Goal: Navigation & Orientation: Find specific page/section

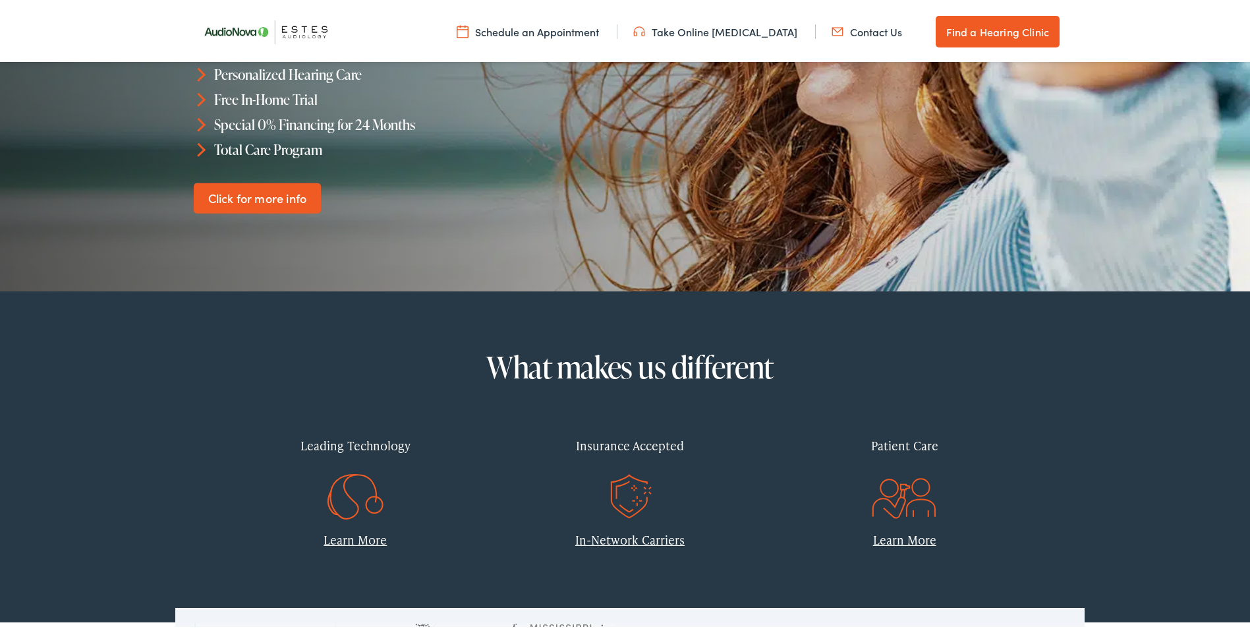
scroll to position [395, 0]
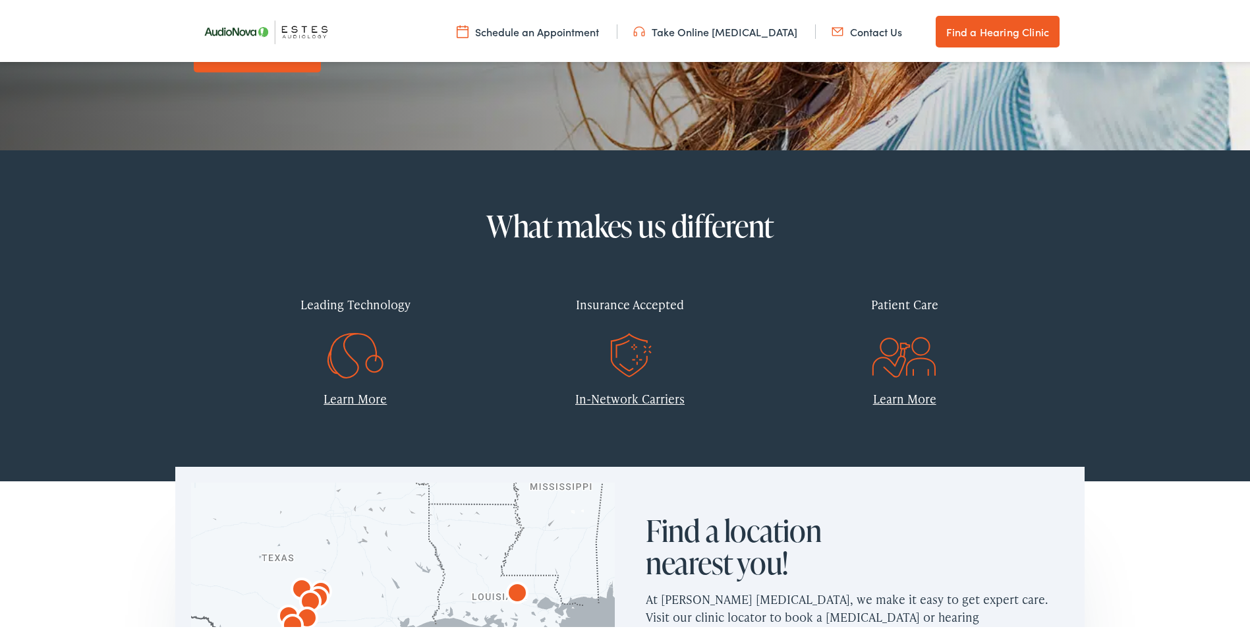
click at [623, 393] on link "In-Network Carriers" at bounding box center [629, 395] width 109 height 16
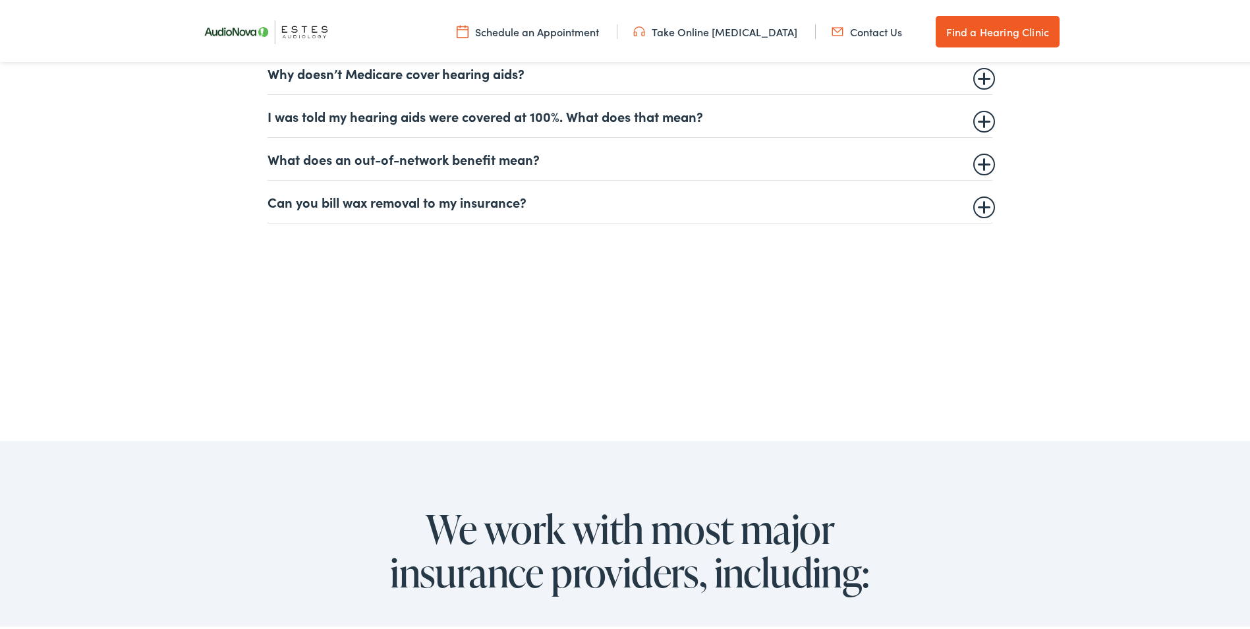
scroll to position [791, 0]
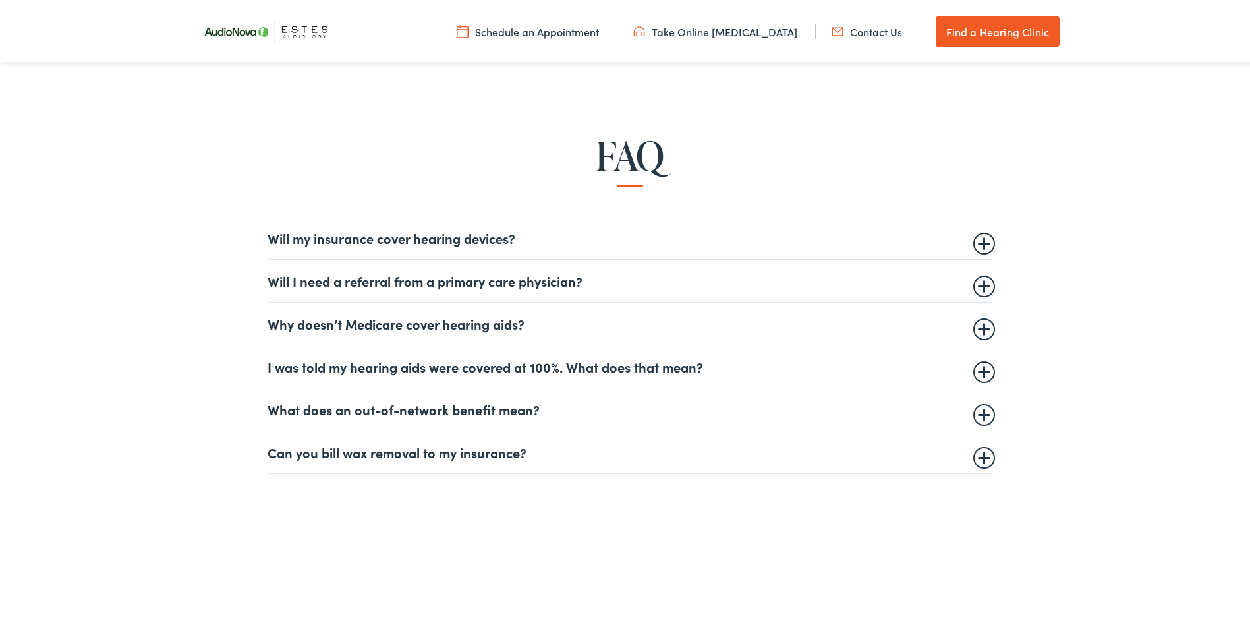
click at [430, 240] on summary "Will my insurance cover hearing devices?" at bounding box center [629, 235] width 725 height 16
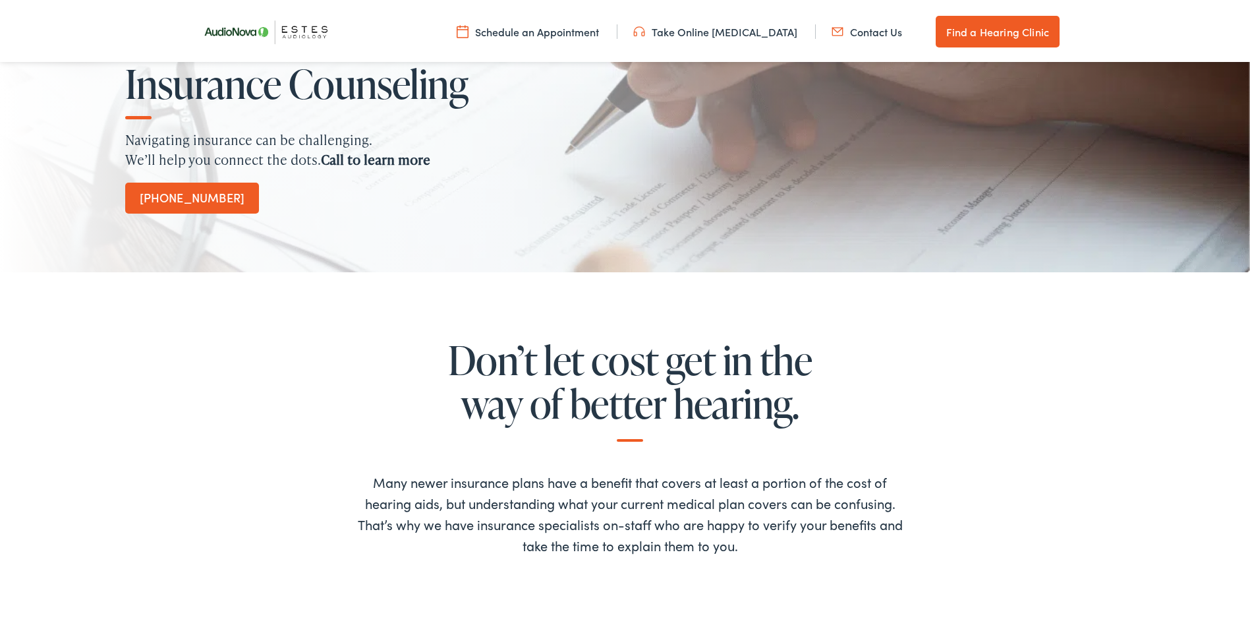
scroll to position [0, 0]
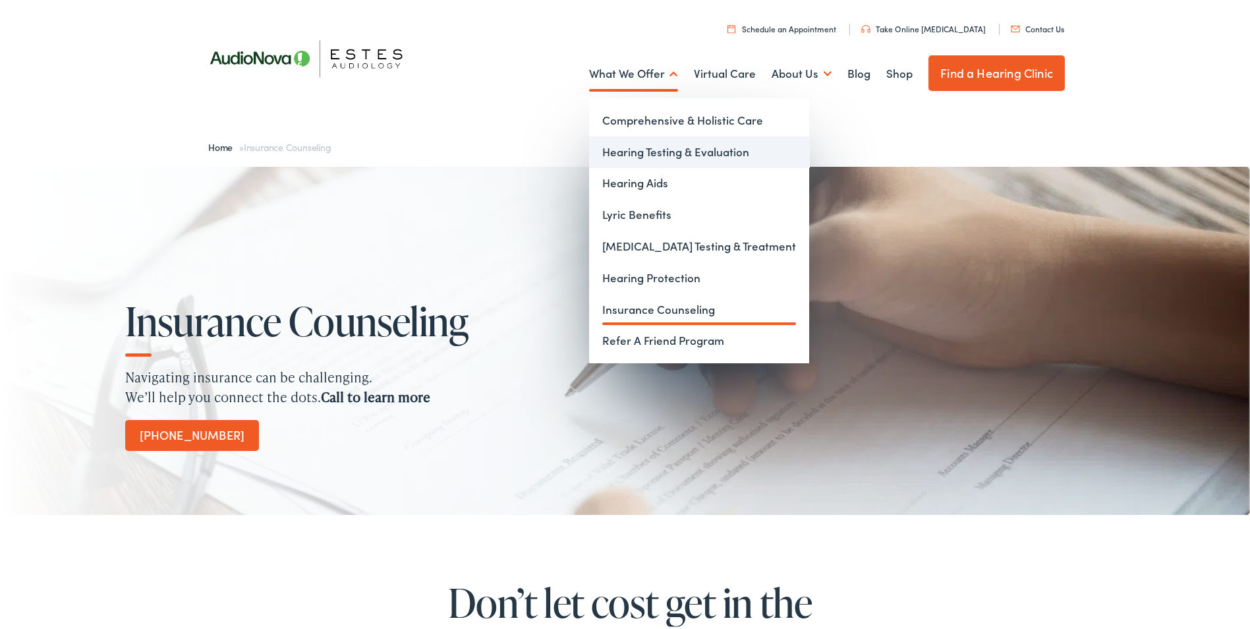
click at [633, 154] on link "Hearing Testing & Evaluation" at bounding box center [699, 150] width 220 height 32
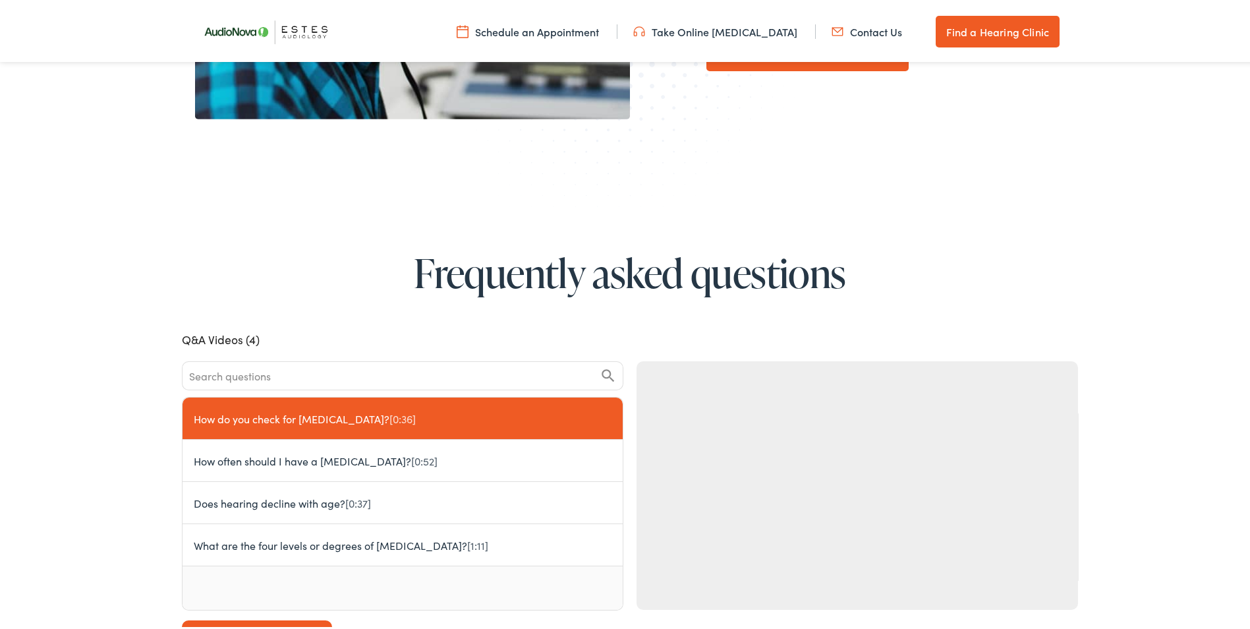
scroll to position [659, 0]
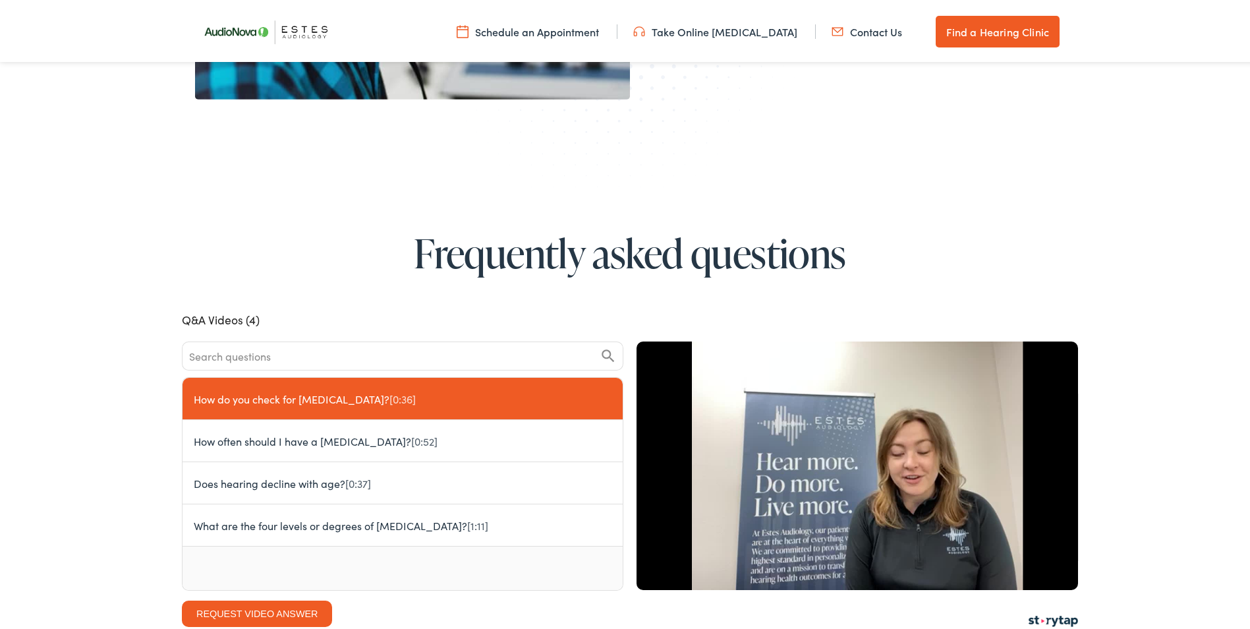
click at [92, 385] on div "Frequently asked questions Q&A Videos (4) How do you check for hearing loss? [0…" at bounding box center [630, 446] width 1260 height 567
click at [883, 26] on link "Contact Us" at bounding box center [866, 29] width 70 height 14
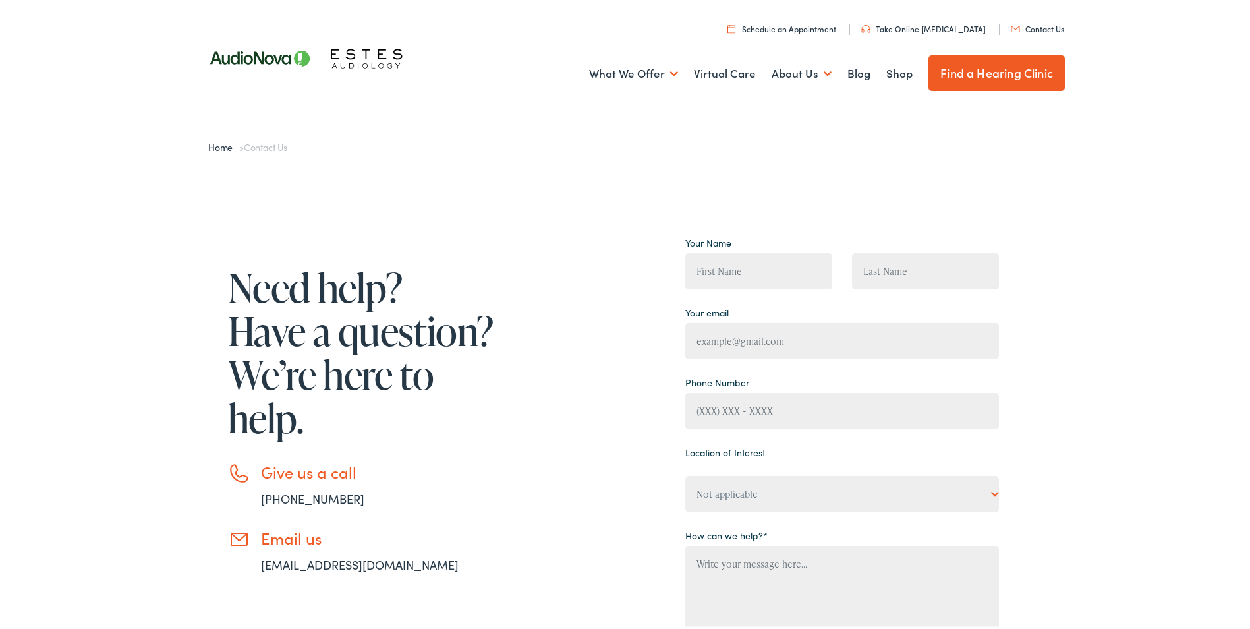
click at [966, 68] on link "Find a Hearing Clinic" at bounding box center [996, 71] width 136 height 36
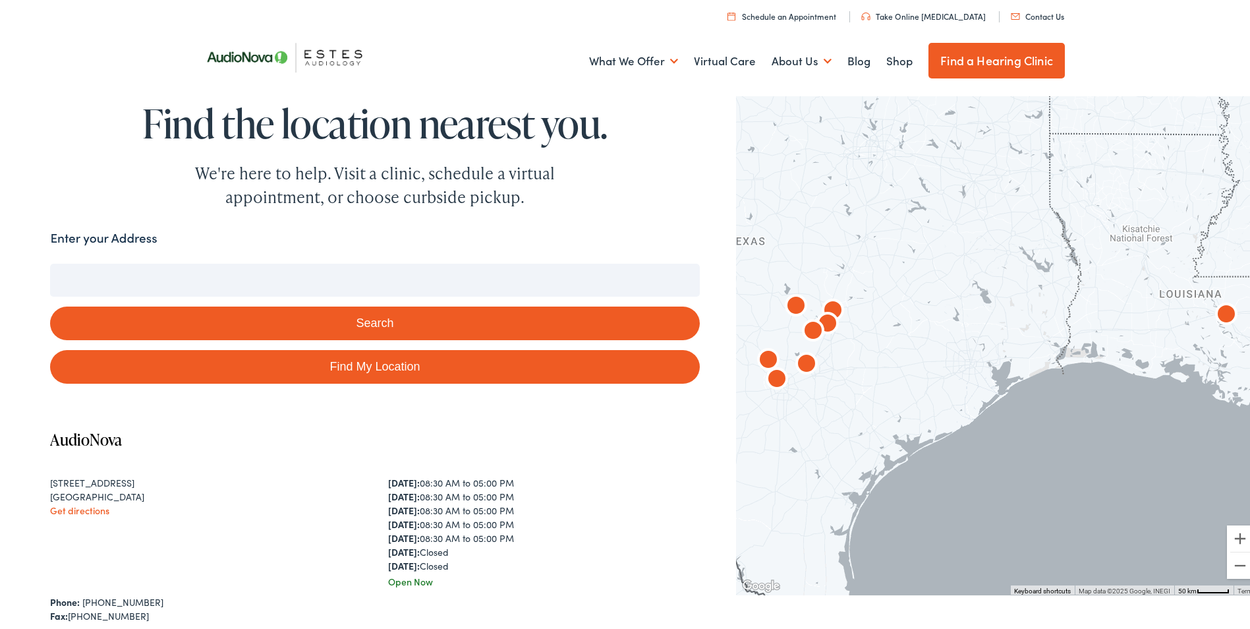
click at [368, 277] on input "Enter your Address" at bounding box center [374, 277] width 649 height 33
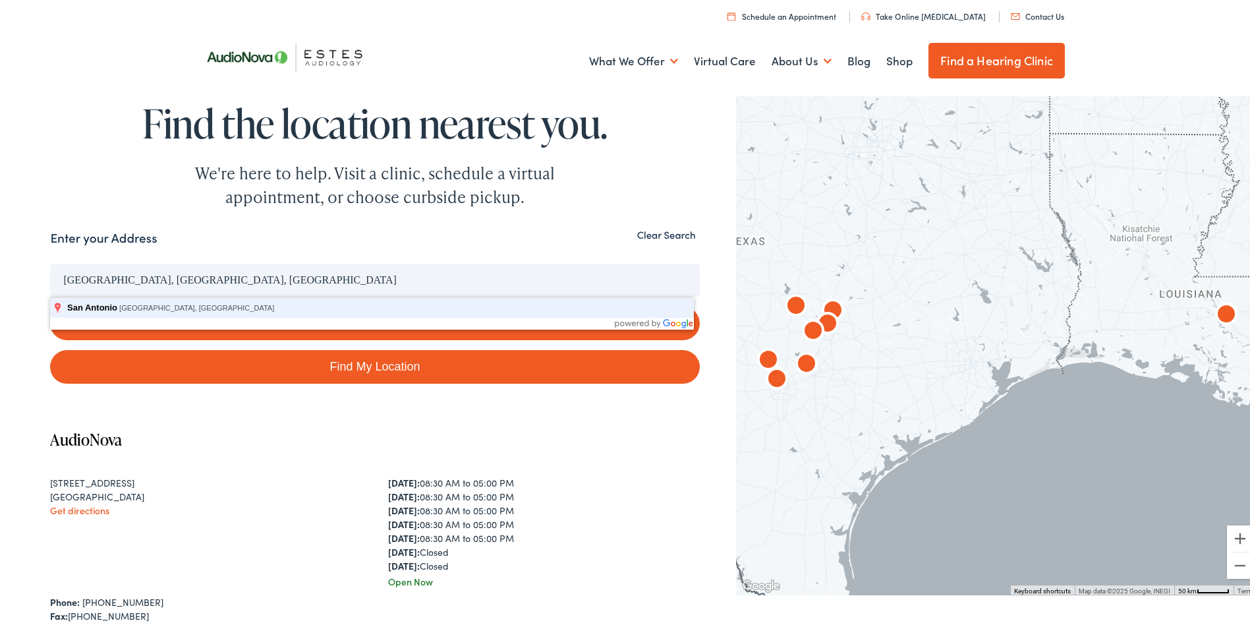
type input "[GEOGRAPHIC_DATA], [GEOGRAPHIC_DATA], [GEOGRAPHIC_DATA]"
click at [50, 304] on button "Search" at bounding box center [374, 321] width 649 height 34
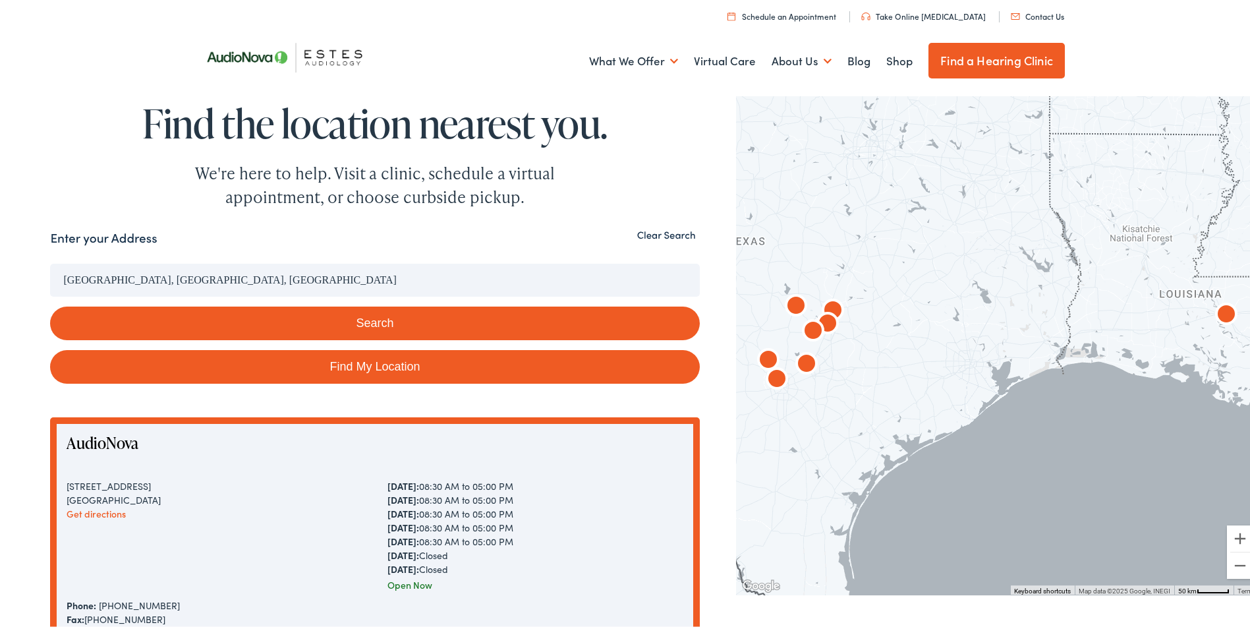
click at [364, 322] on button "Search" at bounding box center [374, 321] width 649 height 34
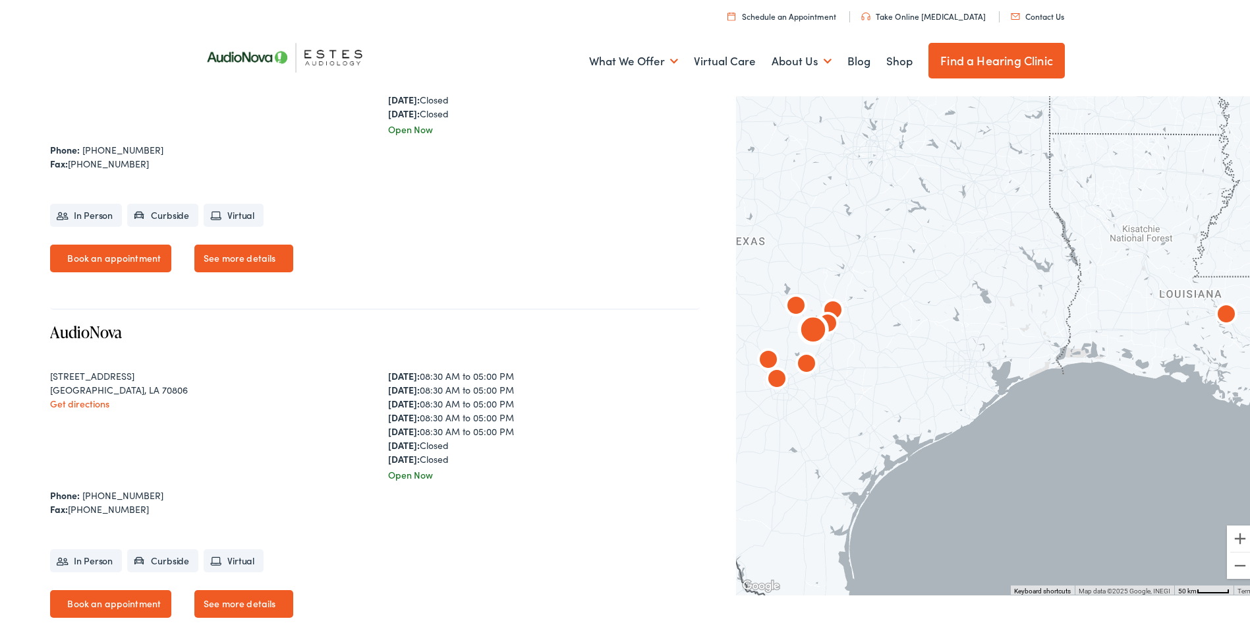
scroll to position [922, 0]
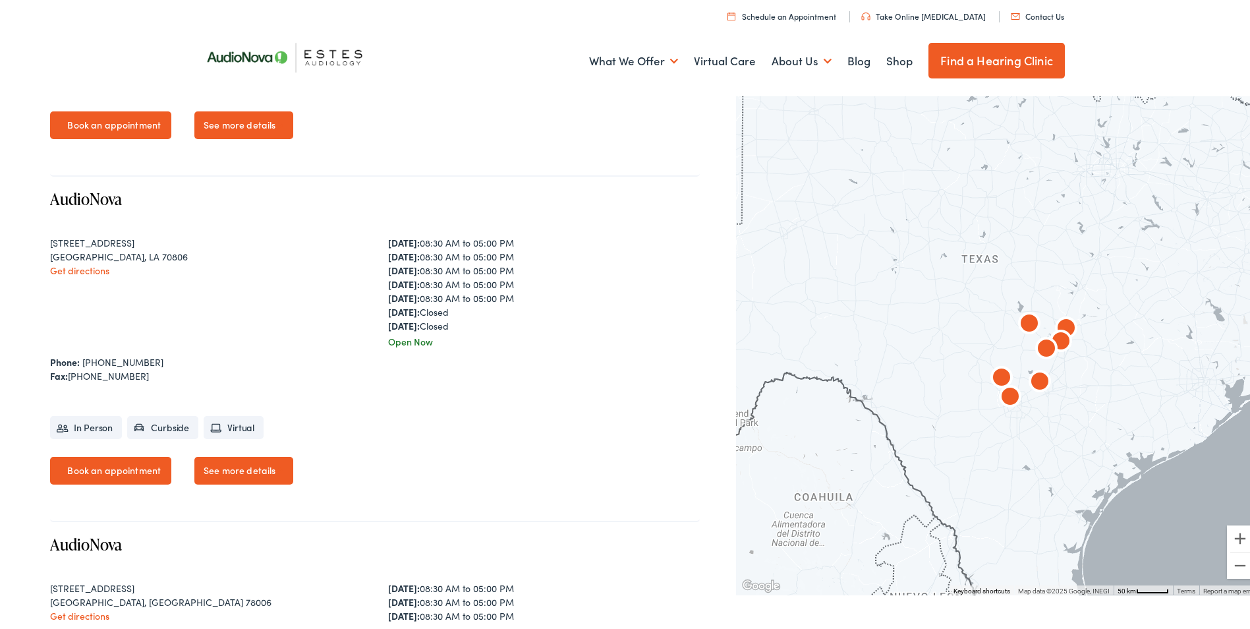
drag, startPoint x: 1007, startPoint y: 379, endPoint x: 1146, endPoint y: 379, distance: 139.0
click at [1146, 379] on div at bounding box center [998, 340] width 524 height 503
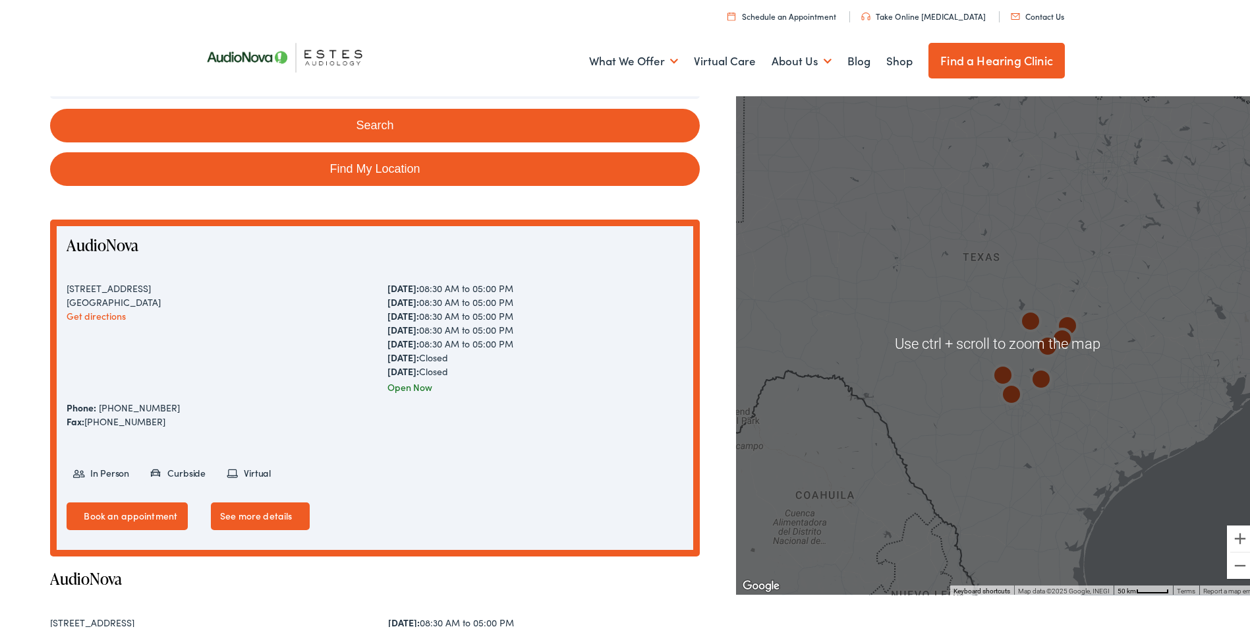
scroll to position [0, 0]
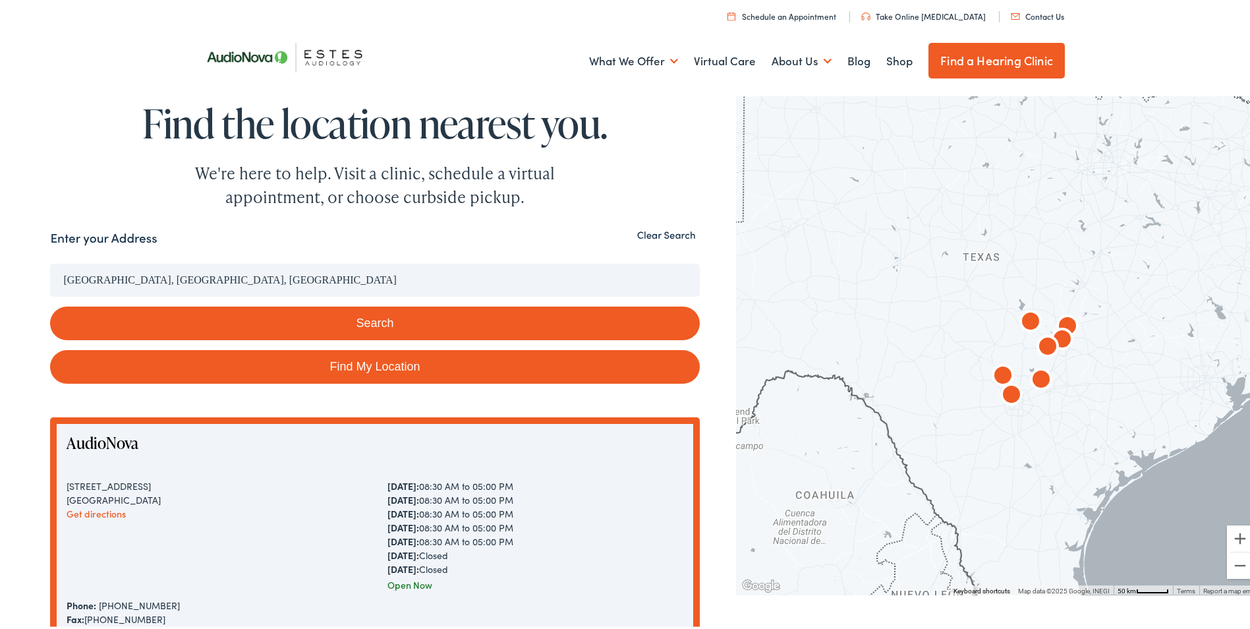
click at [179, 275] on input "[GEOGRAPHIC_DATA], [GEOGRAPHIC_DATA], [GEOGRAPHIC_DATA]" at bounding box center [374, 277] width 649 height 33
click at [383, 325] on button "Search" at bounding box center [374, 321] width 649 height 34
click at [266, 276] on input "[GEOGRAPHIC_DATA], [GEOGRAPHIC_DATA], [GEOGRAPHIC_DATA]" at bounding box center [374, 277] width 649 height 33
click at [188, 277] on input "[GEOGRAPHIC_DATA], [GEOGRAPHIC_DATA], [GEOGRAPHIC_DATA]" at bounding box center [374, 277] width 649 height 33
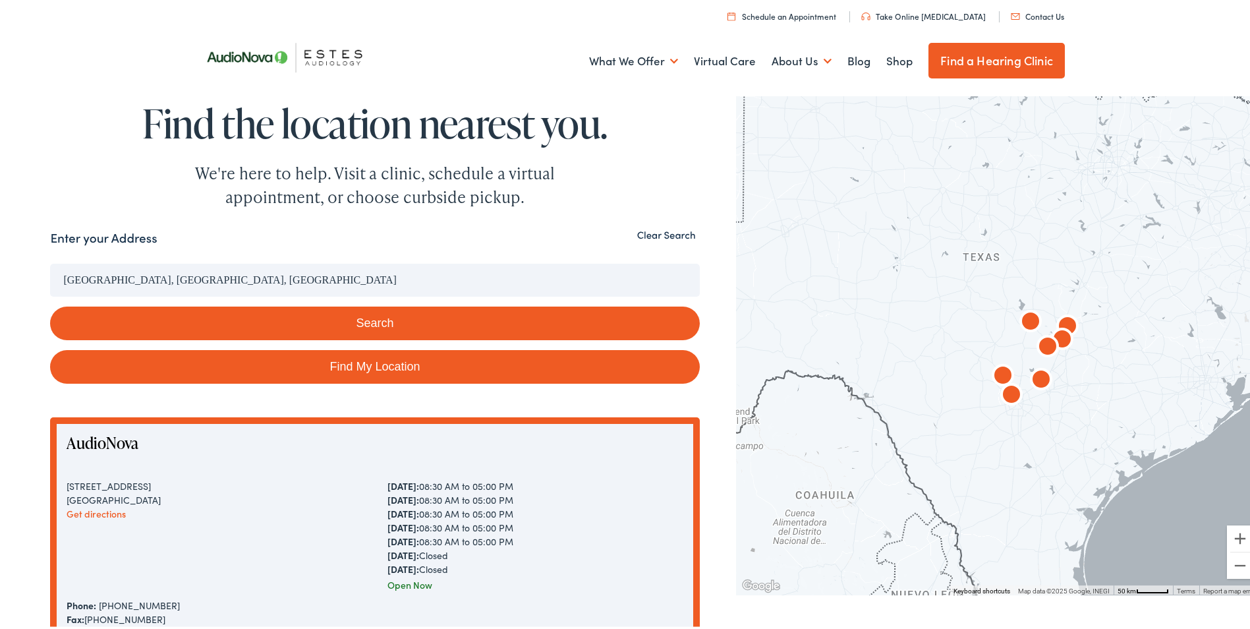
click at [675, 236] on button "Clear Search" at bounding box center [666, 232] width 67 height 13
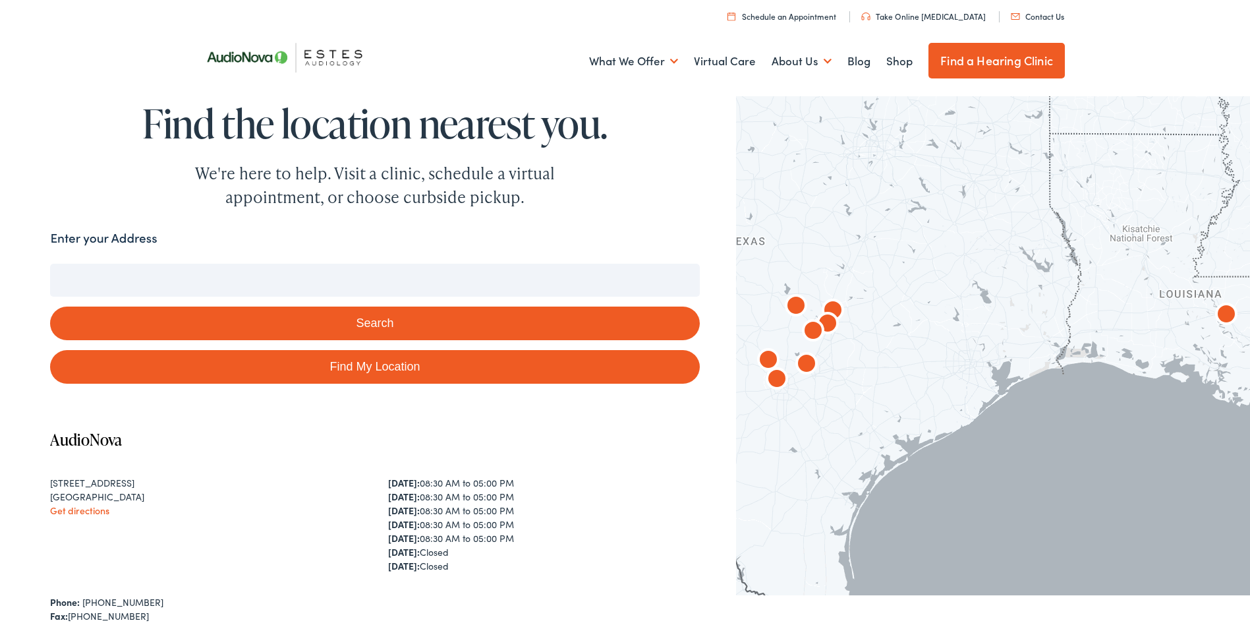
click at [227, 265] on input "Enter your Address" at bounding box center [374, 277] width 649 height 33
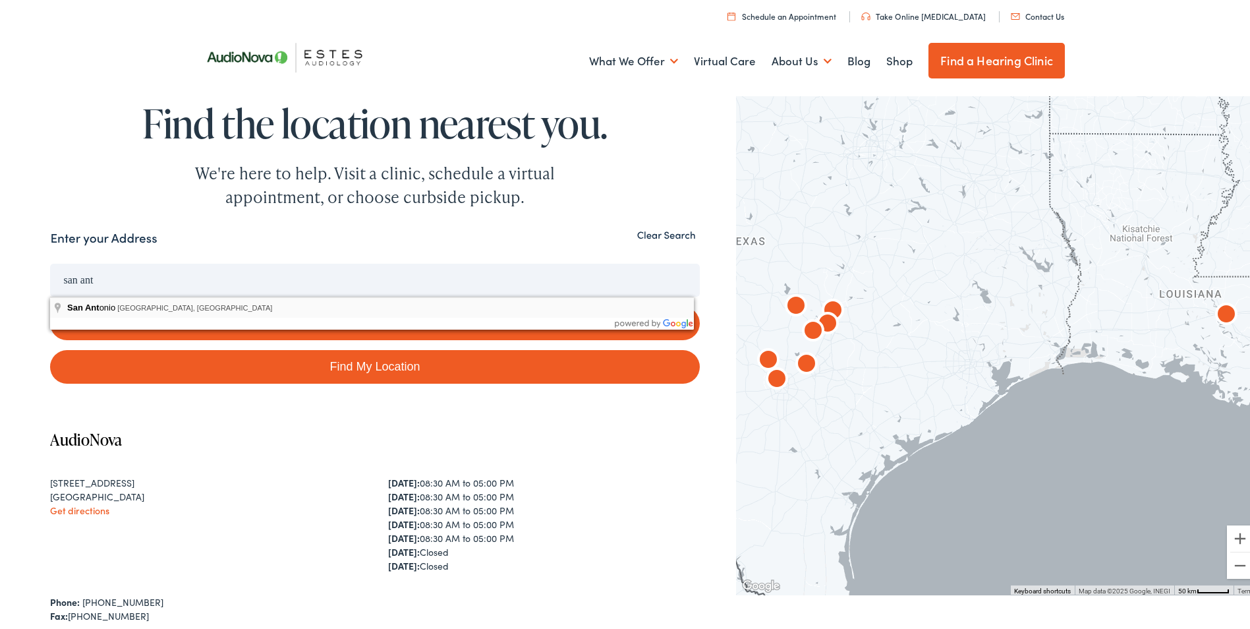
type input "[GEOGRAPHIC_DATA], [GEOGRAPHIC_DATA], [GEOGRAPHIC_DATA]"
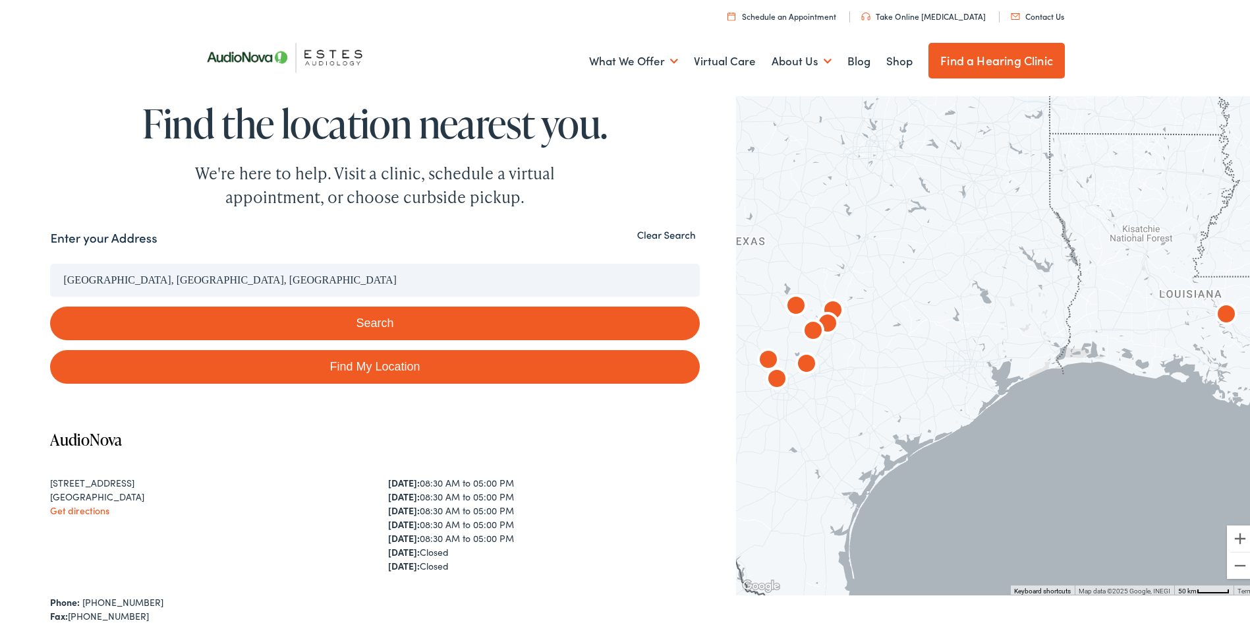
click at [348, 359] on link "Find My Location" at bounding box center [374, 364] width 649 height 34
click at [355, 322] on button "Search" at bounding box center [374, 321] width 649 height 34
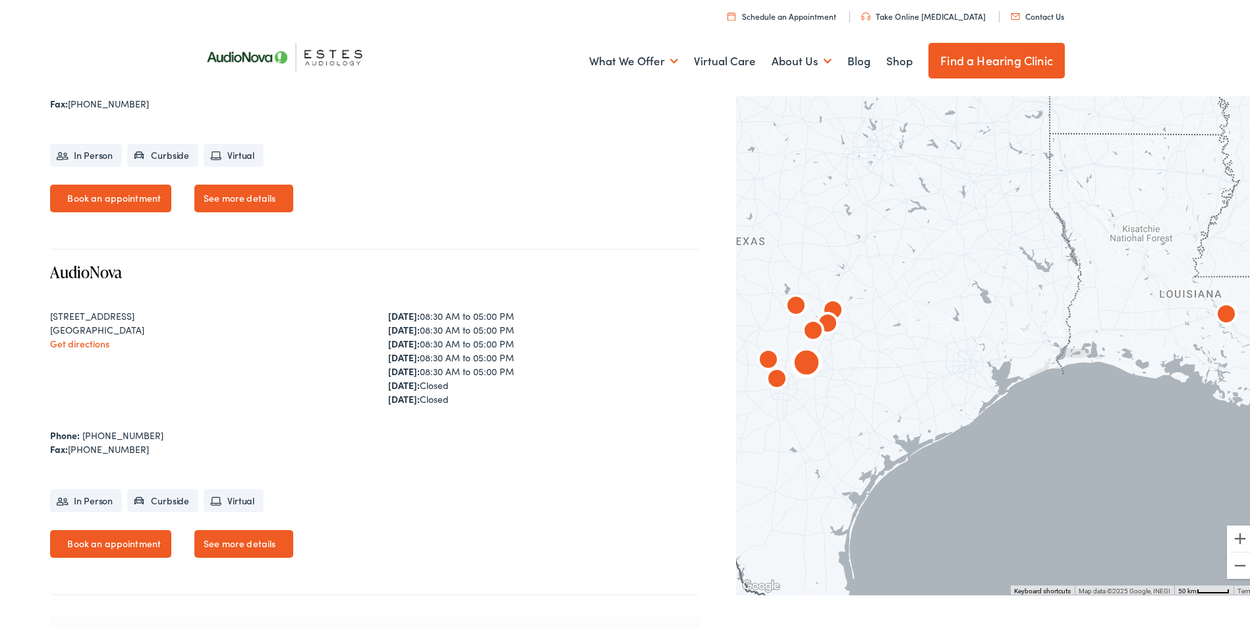
scroll to position [2701, 0]
